Goal: Information Seeking & Learning: Check status

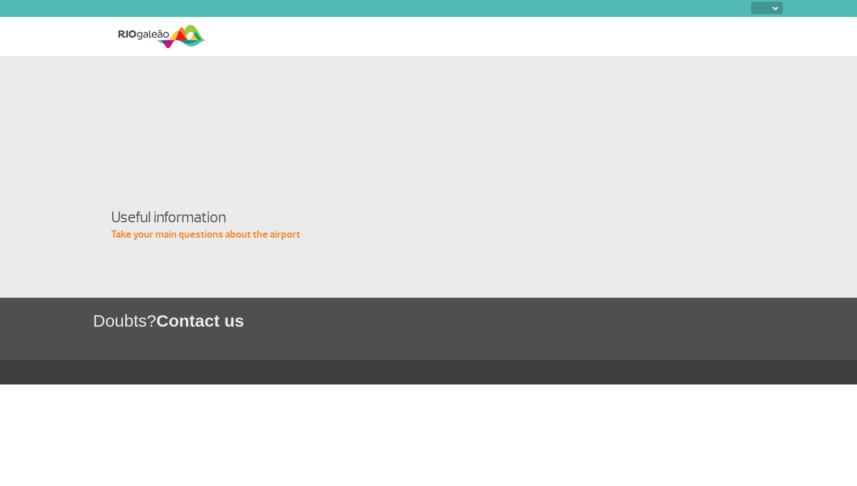
select select
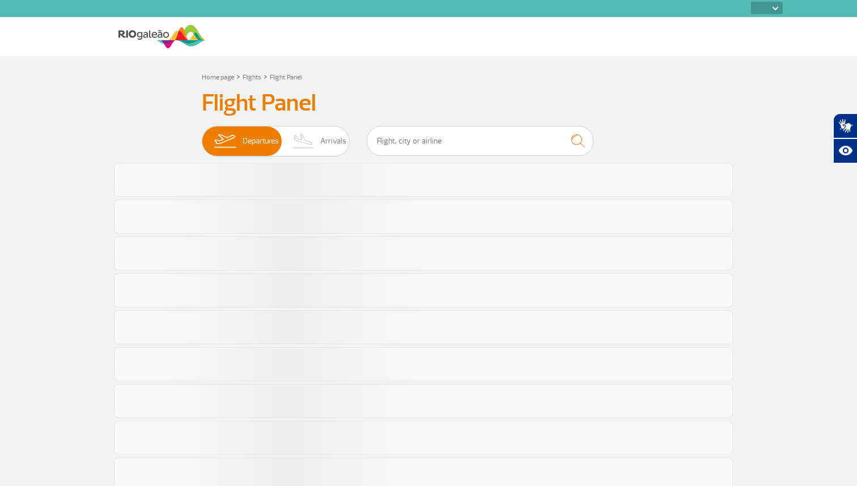
select select
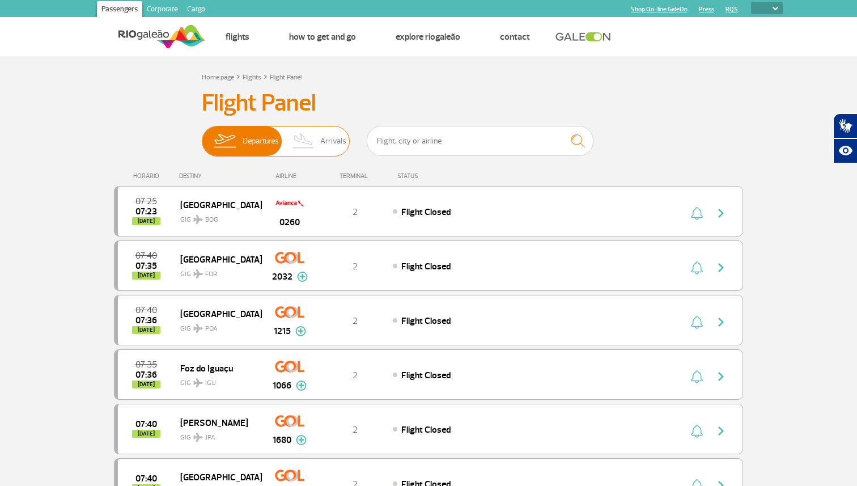
click at [331, 139] on span "Arrivals" at bounding box center [333, 140] width 26 height 29
click at [202, 135] on input "Departures Arrivals" at bounding box center [202, 135] width 0 height 0
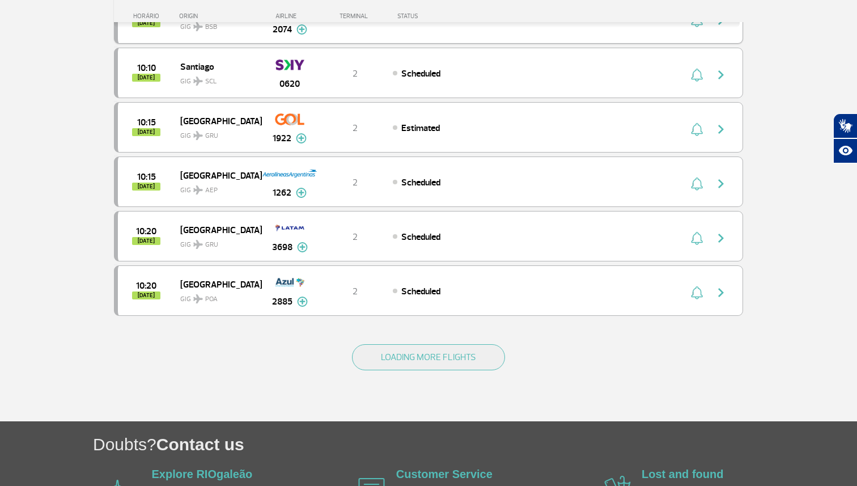
scroll to position [1047, 0]
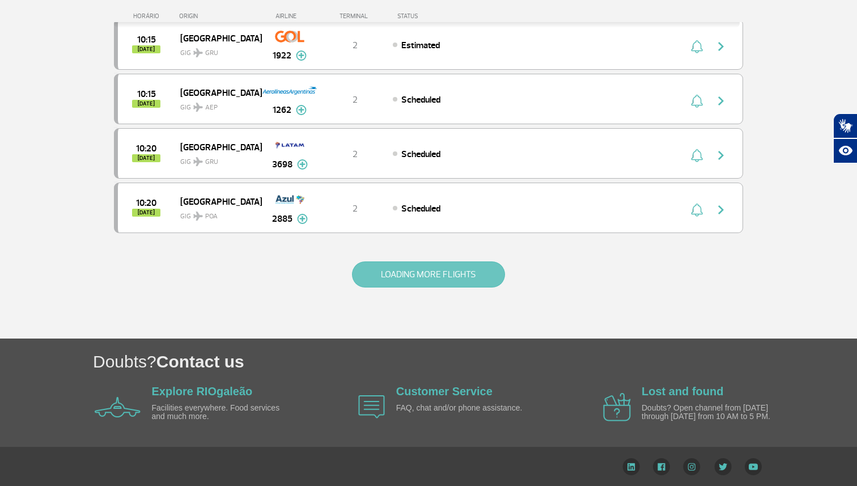
click at [426, 266] on button "LOADING MORE FLIGHTS" at bounding box center [428, 274] width 153 height 26
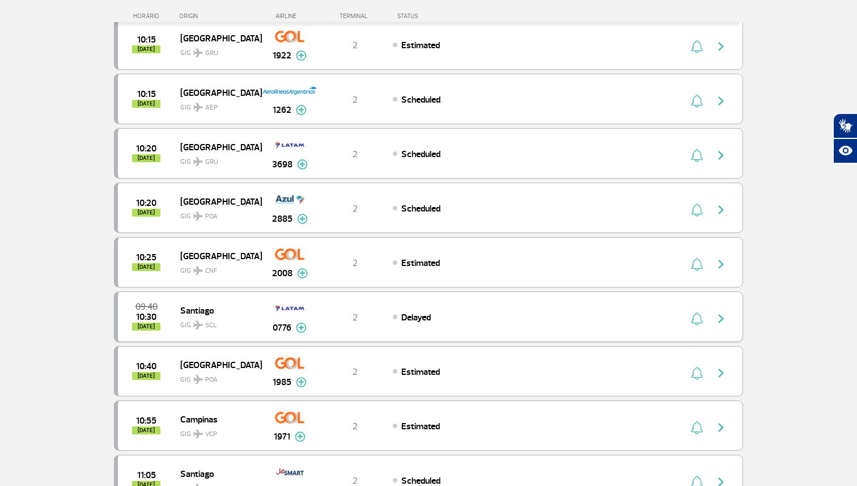
click at [721, 315] on img "button" at bounding box center [721, 319] width 14 height 14
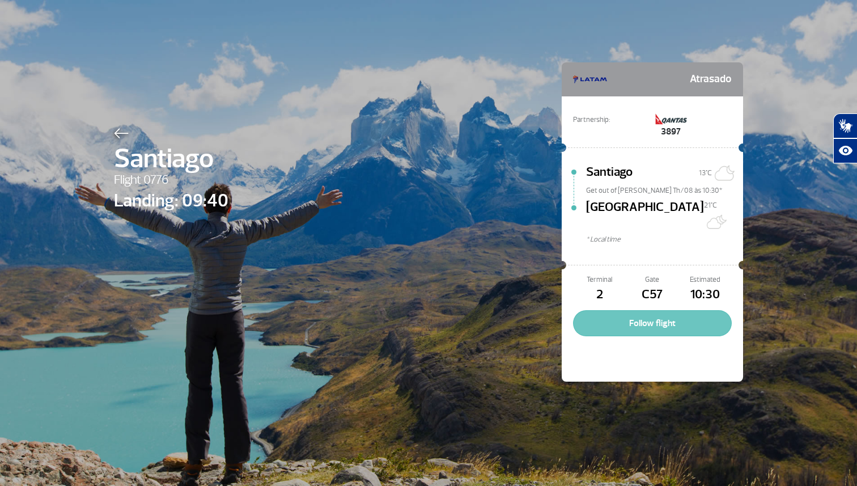
click at [648, 310] on button "Follow flight" at bounding box center [652, 323] width 159 height 26
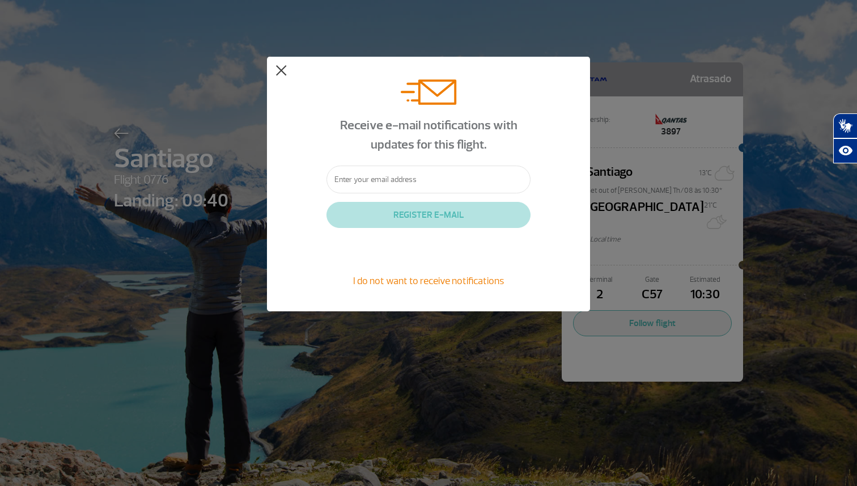
click at [277, 68] on button at bounding box center [280, 70] width 11 height 11
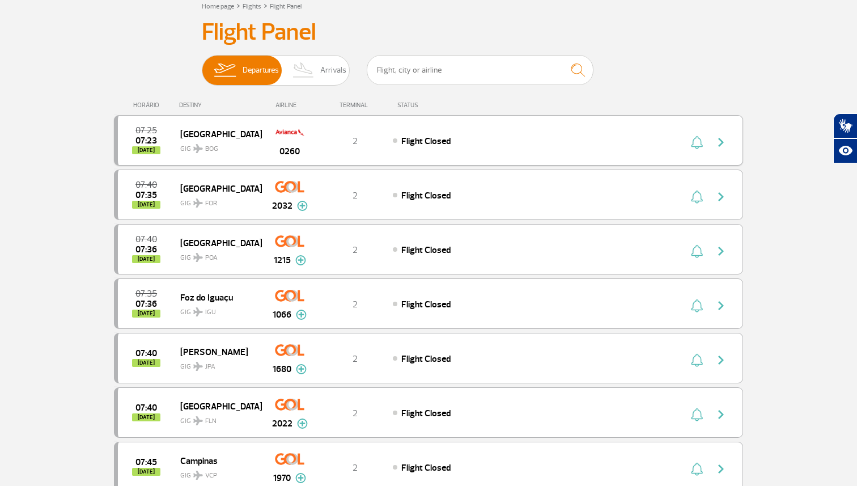
scroll to position [75, 0]
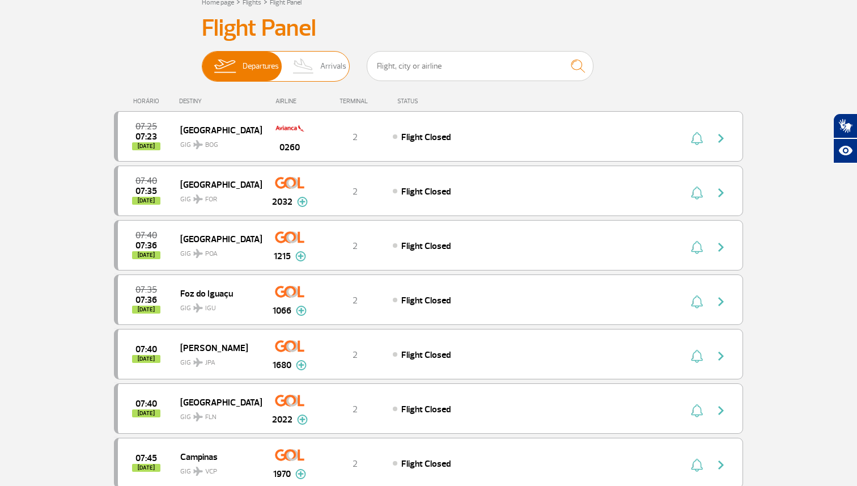
click at [317, 65] on img at bounding box center [303, 66] width 33 height 29
click at [202, 61] on input "Departures Arrivals" at bounding box center [202, 61] width 0 height 0
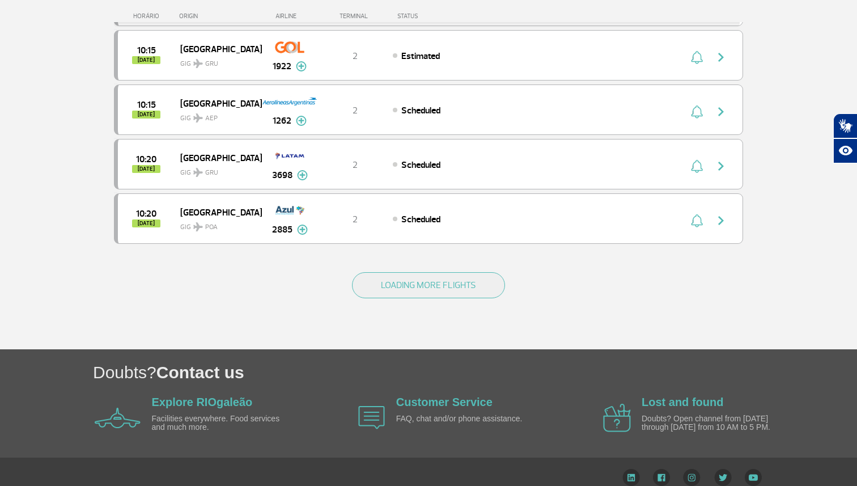
scroll to position [1050, 0]
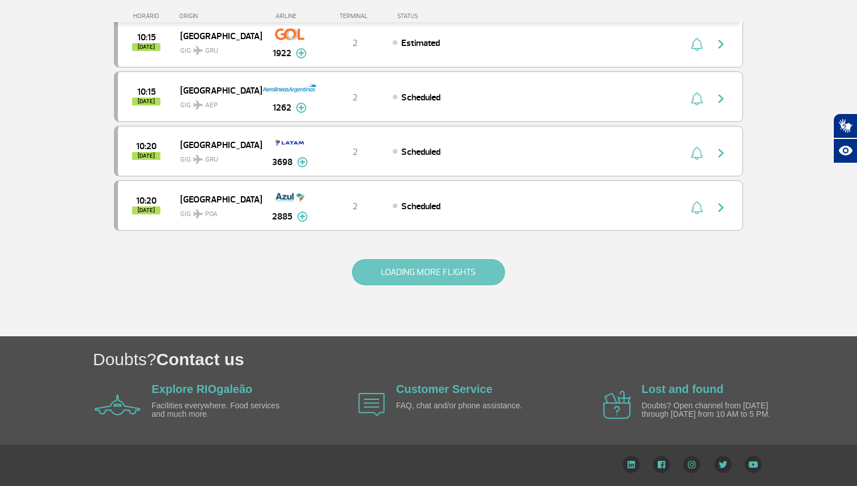
click at [424, 269] on button "LOADING MORE FLIGHTS" at bounding box center [428, 272] width 153 height 26
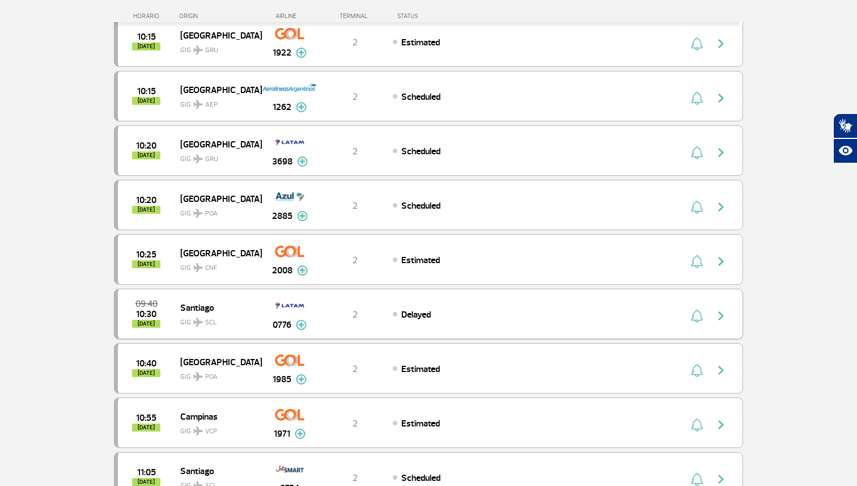
click at [301, 326] on img at bounding box center [301, 325] width 11 height 10
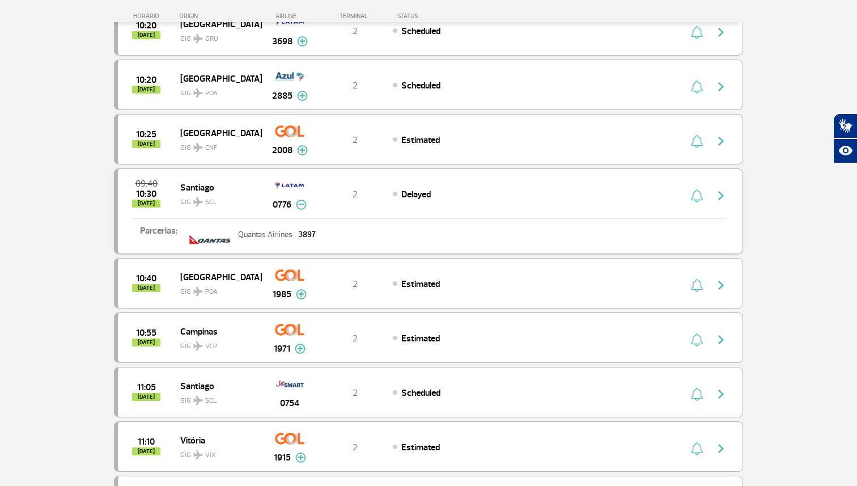
scroll to position [1187, 0]
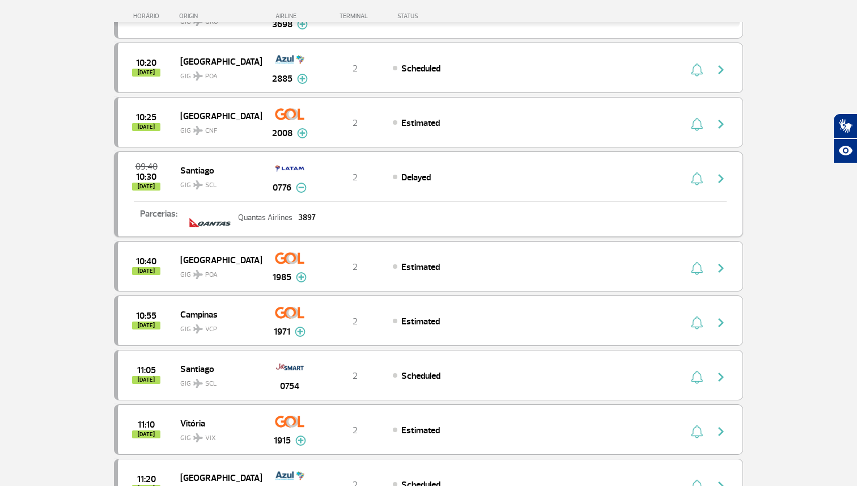
click at [724, 175] on img "button" at bounding box center [721, 179] width 14 height 14
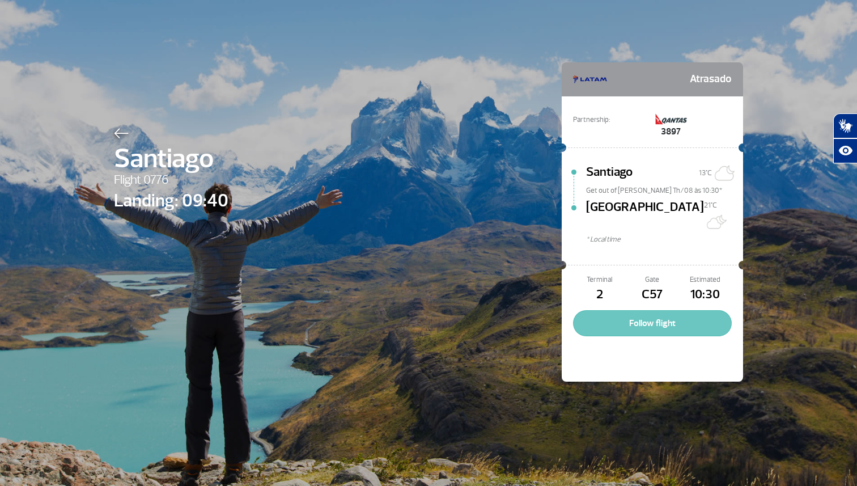
click at [664, 310] on button "Follow flight" at bounding box center [652, 323] width 159 height 26
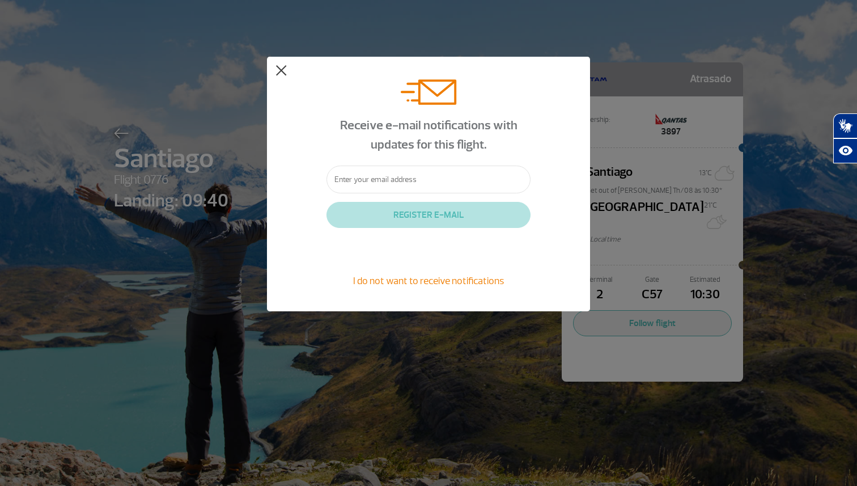
click at [282, 68] on button at bounding box center [280, 70] width 11 height 11
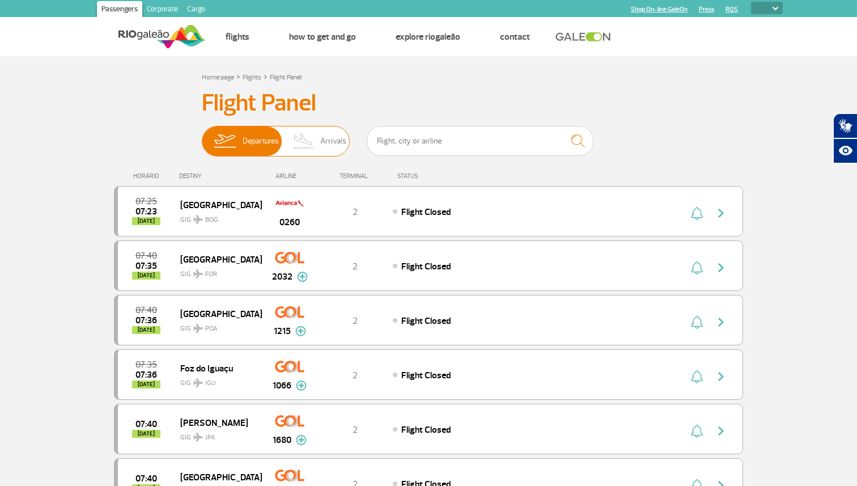
click at [323, 142] on span "Arrivals" at bounding box center [333, 140] width 26 height 29
click at [202, 135] on input "Departures Arrivals" at bounding box center [202, 135] width 0 height 0
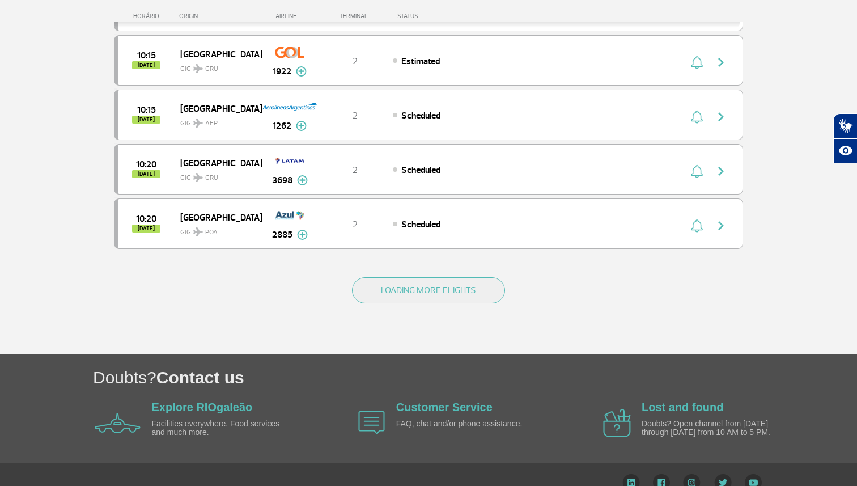
scroll to position [1050, 0]
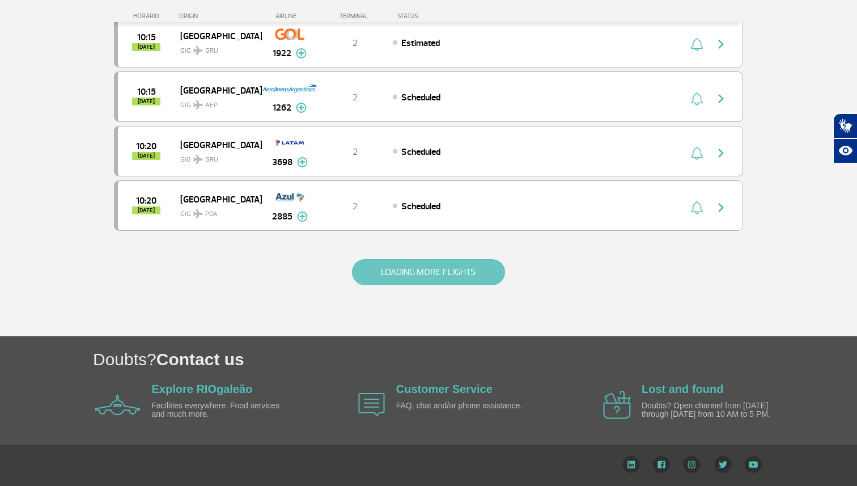
click at [431, 275] on button "LOADING MORE FLIGHTS" at bounding box center [428, 272] width 153 height 26
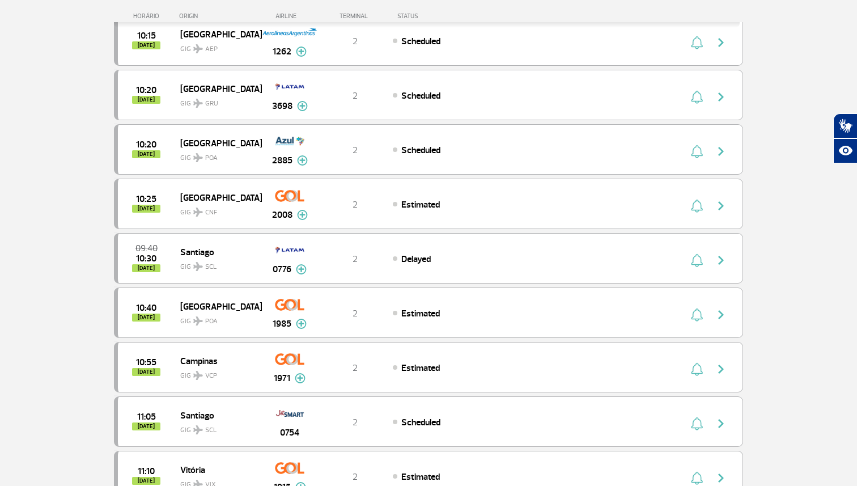
scroll to position [1106, 0]
click at [301, 266] on img at bounding box center [301, 268] width 11 height 10
